Goal: Check status: Check status

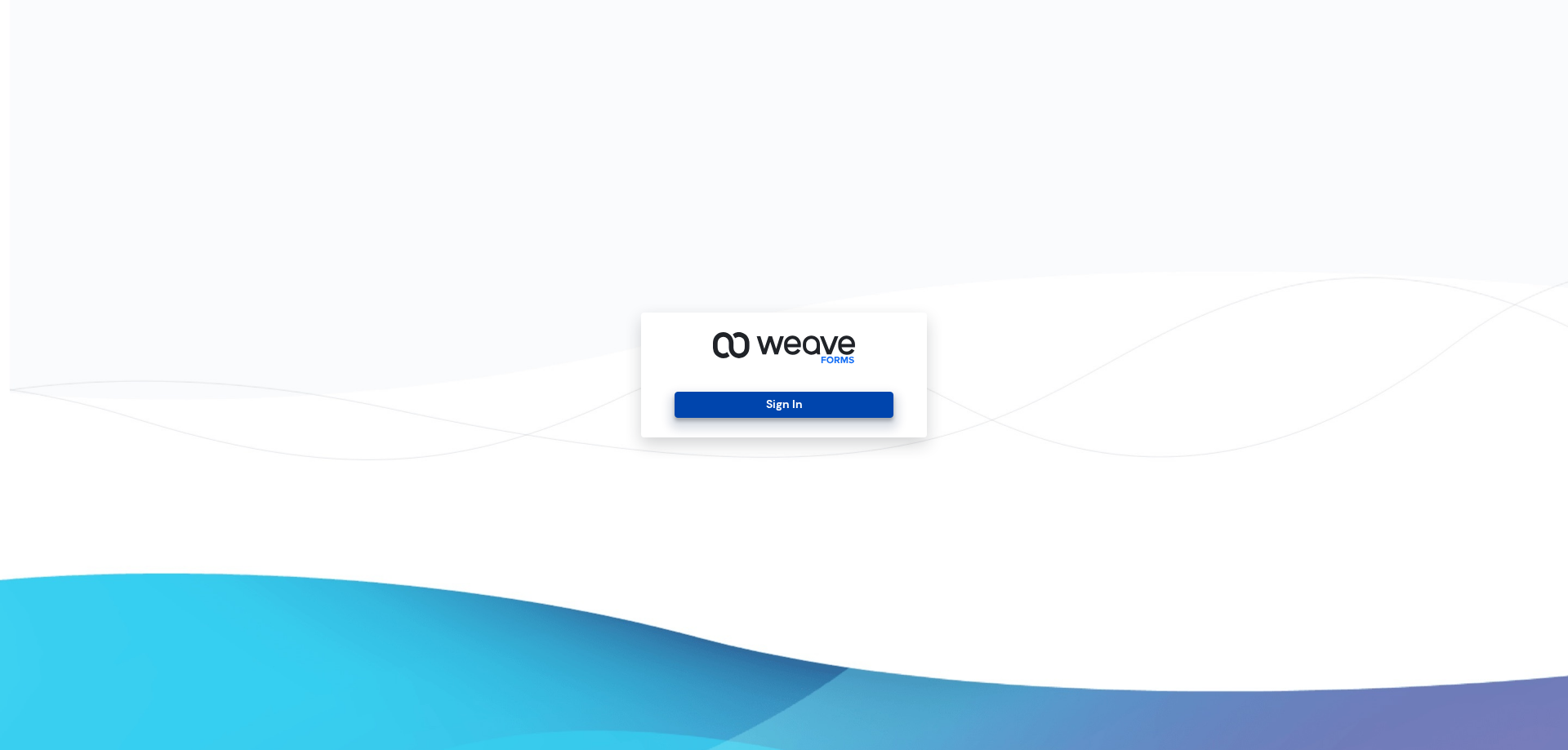
click at [736, 412] on button "Sign In" at bounding box center [783, 404] width 218 height 26
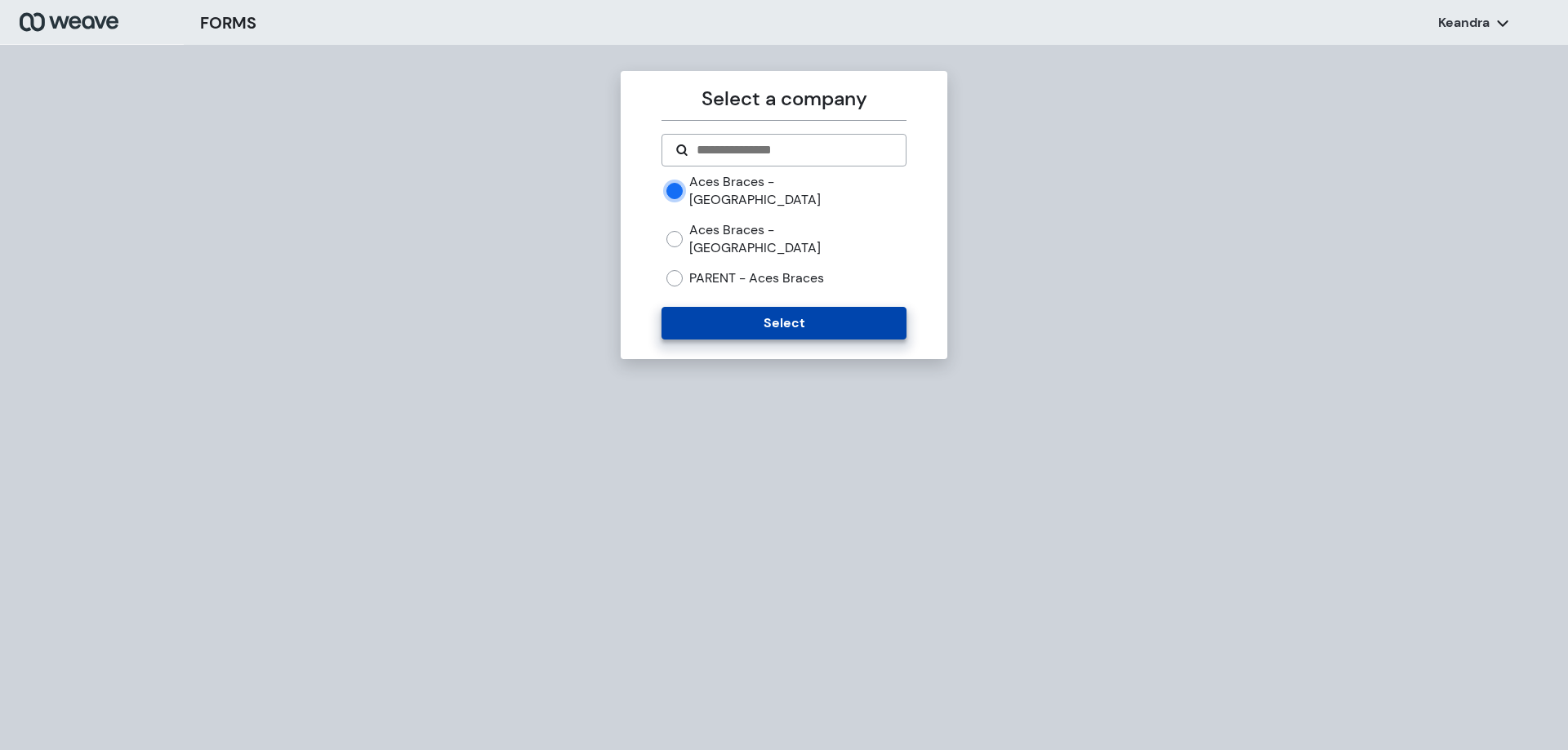
click at [734, 307] on button "Select" at bounding box center [784, 324] width 245 height 33
